Goal: Task Accomplishment & Management: Manage account settings

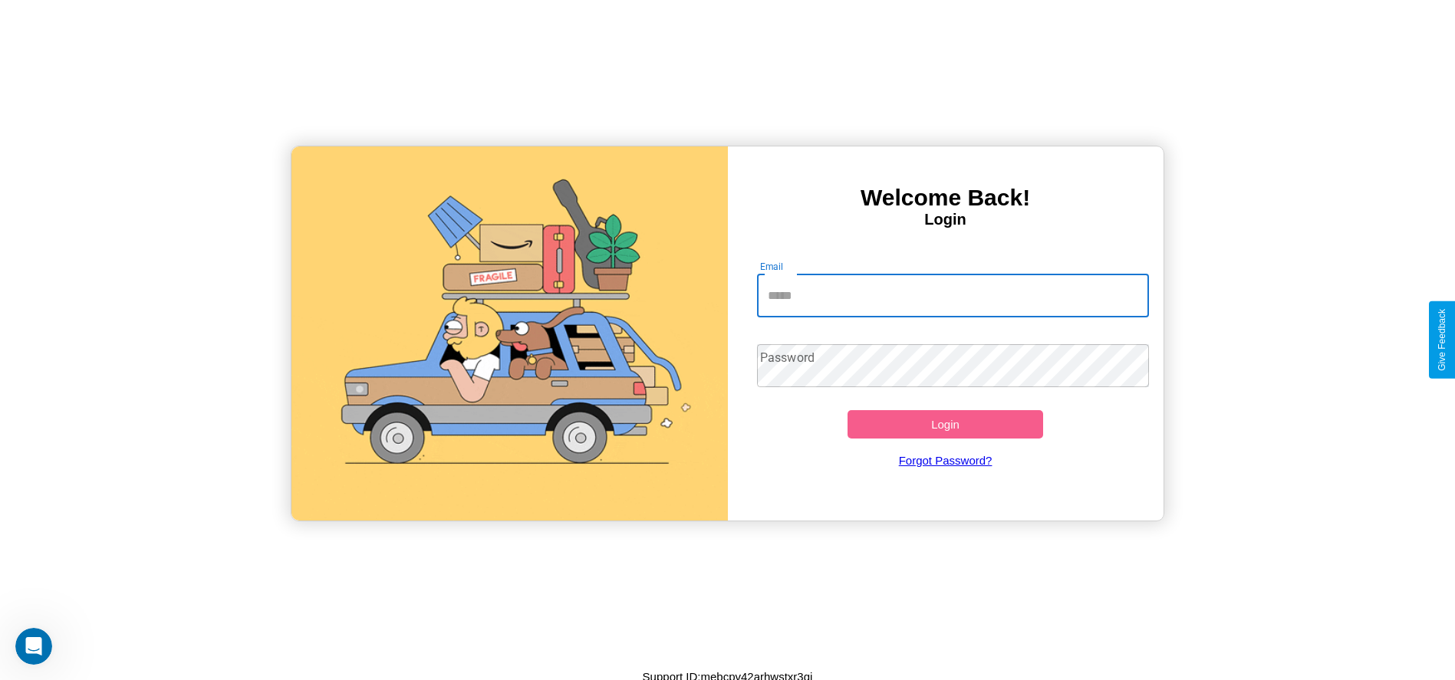
click at [953, 295] on input "Email" at bounding box center [953, 296] width 392 height 43
type input "**********"
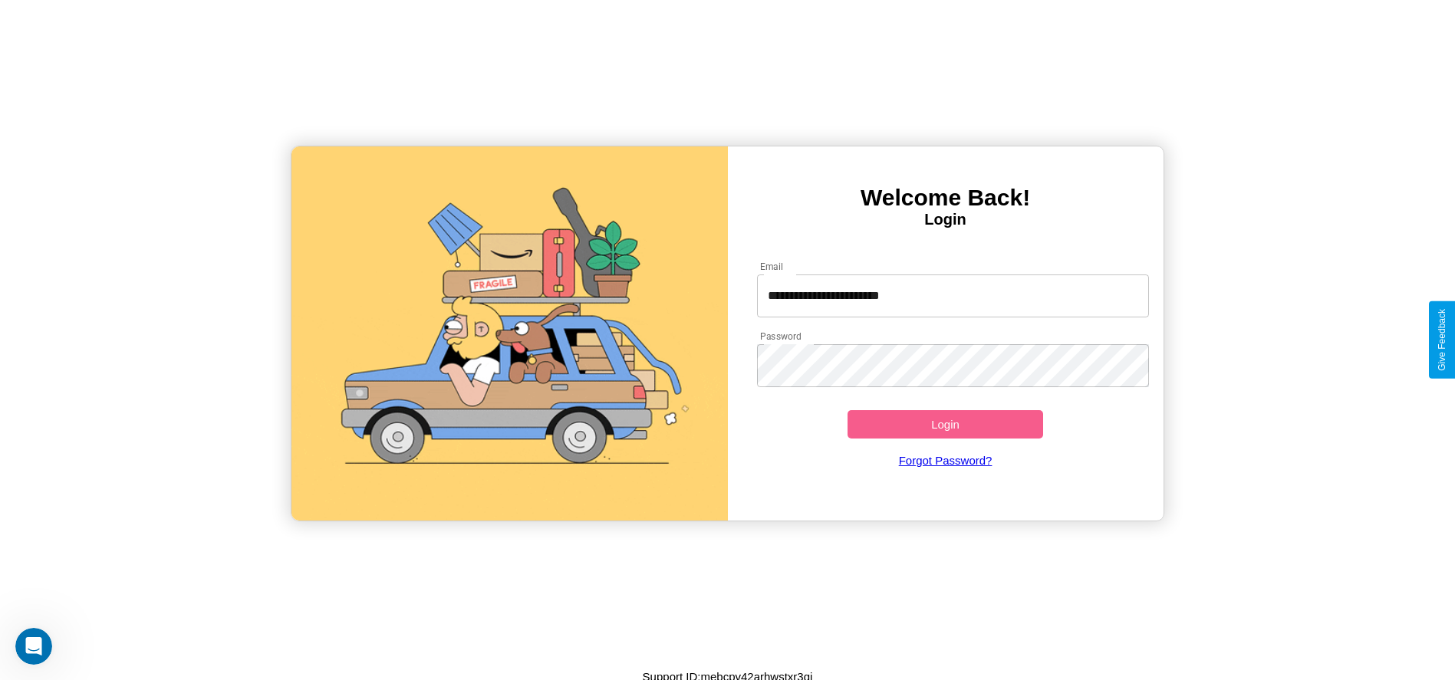
click at [945, 424] on button "Login" at bounding box center [946, 424] width 196 height 28
